Goal: Task Accomplishment & Management: Complete application form

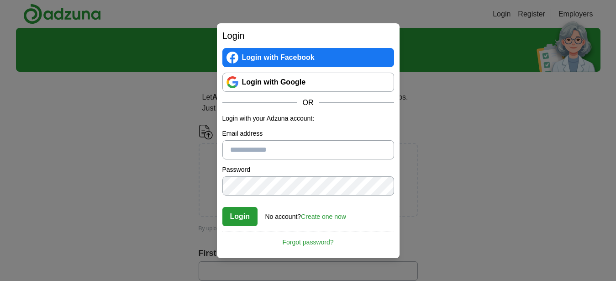
click at [335, 215] on link "Create one now" at bounding box center [323, 216] width 45 height 7
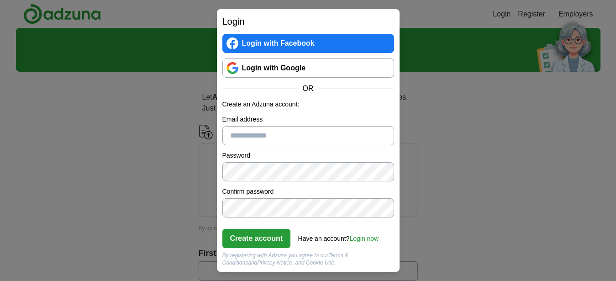
click at [274, 136] on input "Email address" at bounding box center [308, 135] width 172 height 19
type input "**********"
click at [446, 186] on div "**********" at bounding box center [308, 140] width 616 height 281
click at [280, 235] on button "Create account" at bounding box center [256, 238] width 69 height 19
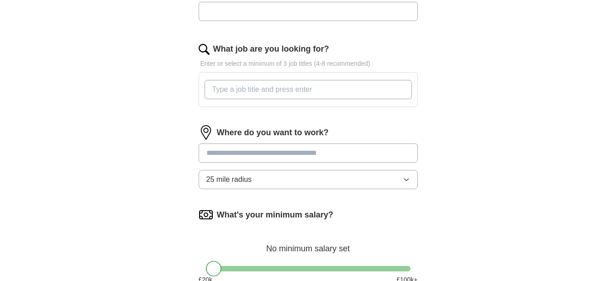
scroll to position [326, 0]
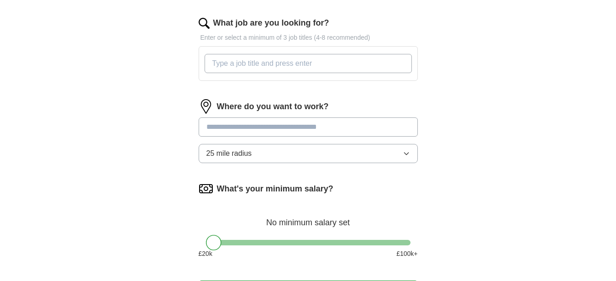
click at [292, 63] on input "What job are you looking for?" at bounding box center [308, 63] width 207 height 19
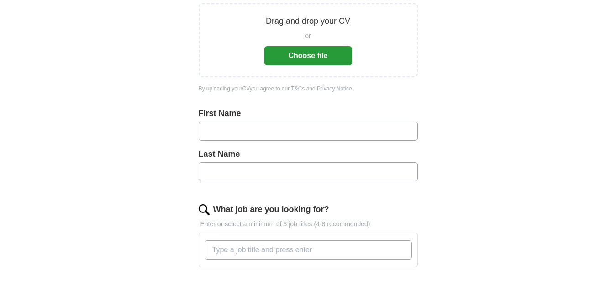
scroll to position [280, 0]
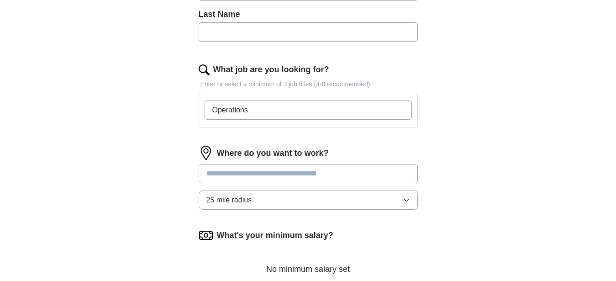
click at [508, 136] on div "ApplyIQ Let ApplyIQ do the hard work of searching and applying for jobs. Just t…" at bounding box center [308, 59] width 585 height 623
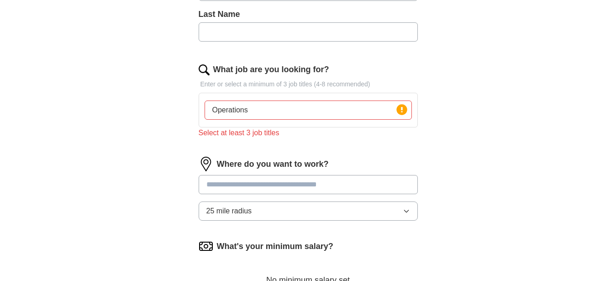
click at [314, 111] on input "Operations" at bounding box center [308, 109] width 207 height 19
click at [471, 112] on div "ApplyIQ Let ApplyIQ do the hard work of searching and applying for jobs. Just t…" at bounding box center [308, 65] width 585 height 634
click at [319, 113] on input "Operations" at bounding box center [308, 109] width 207 height 19
type input "Operations Planner"
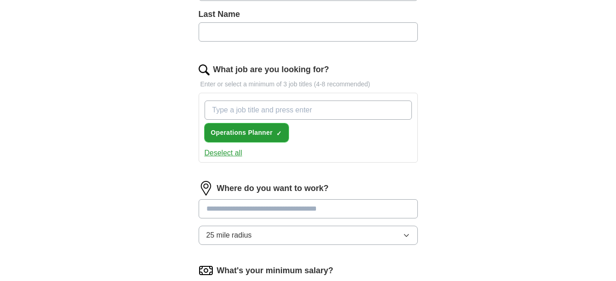
click at [0, 0] on span "×" at bounding box center [0, 0] width 0 height 0
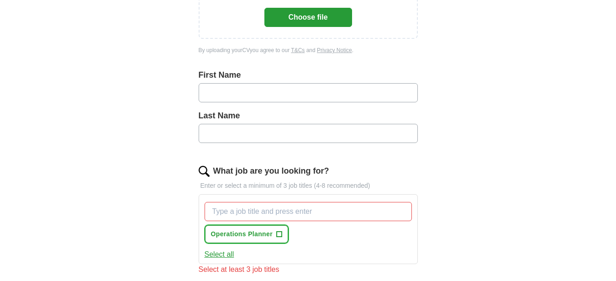
scroll to position [0, 0]
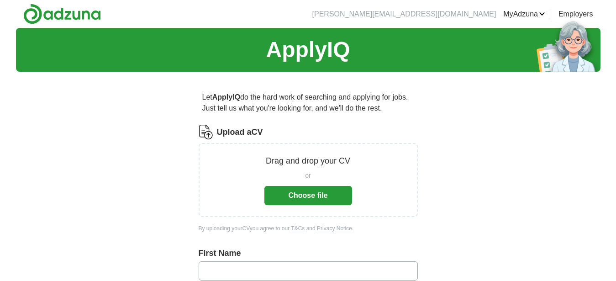
drag, startPoint x: 533, startPoint y: 10, endPoint x: 511, endPoint y: 12, distance: 21.6
click at [531, 11] on link "MyAdzuna" at bounding box center [524, 14] width 42 height 11
click at [513, 12] on link "MyAdzuna" at bounding box center [524, 14] width 42 height 11
click at [0, 0] on link "Alerts" at bounding box center [0, 0] width 0 height 0
